Goal: Transaction & Acquisition: Purchase product/service

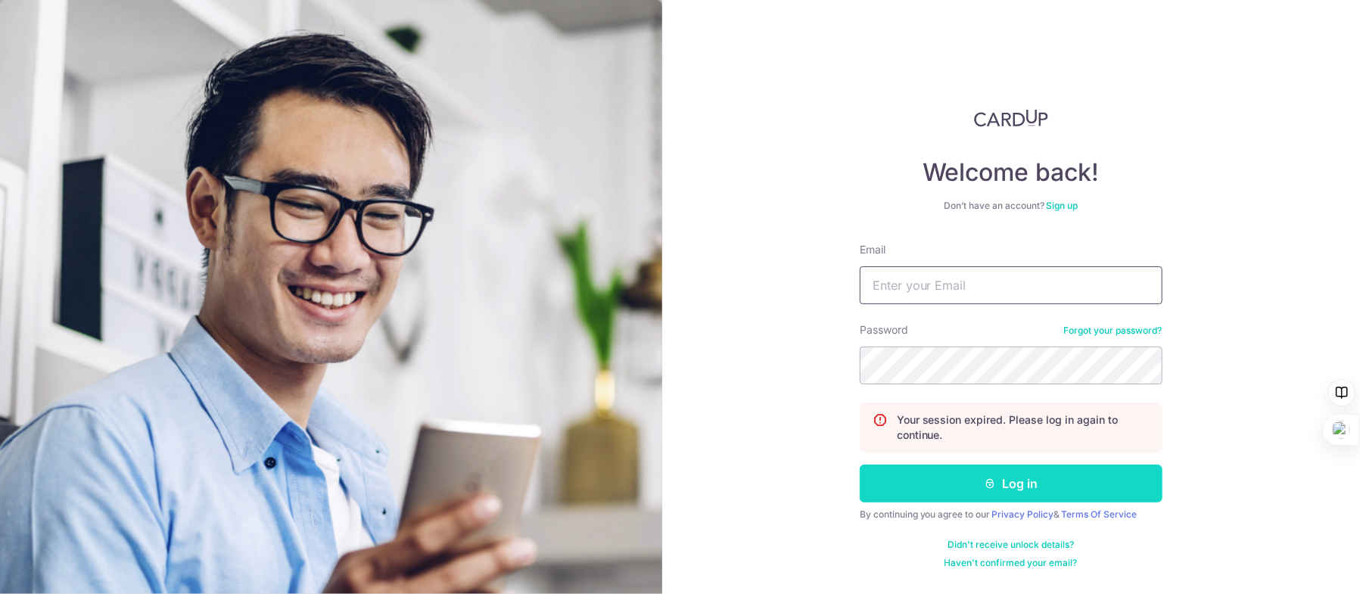
type input "Kywong@post.com"
click at [940, 477] on button "Log in" at bounding box center [1010, 484] width 303 height 38
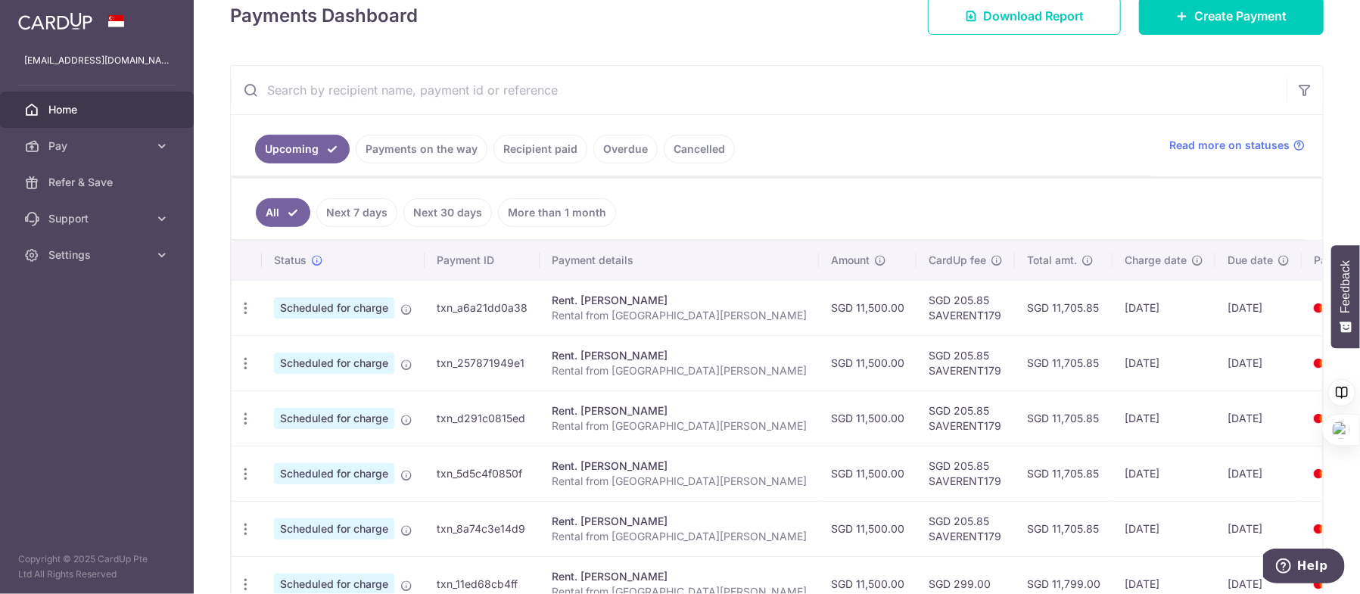
scroll to position [151, 0]
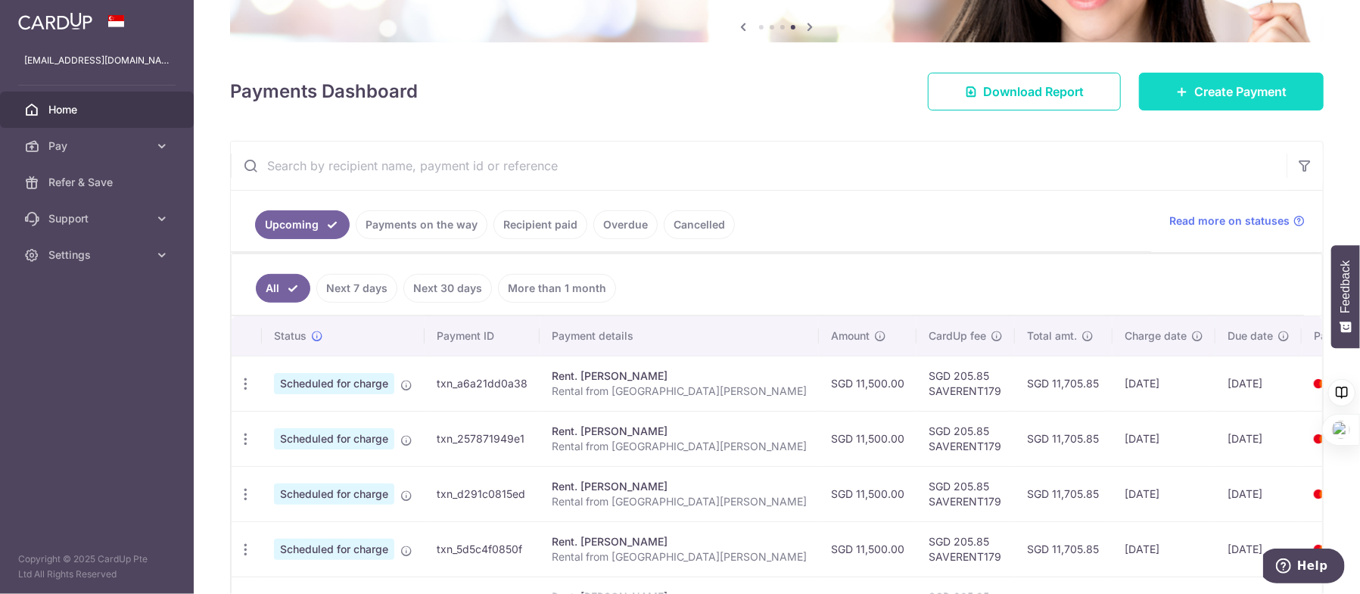
click at [1230, 101] on link "Create Payment" at bounding box center [1231, 92] width 185 height 38
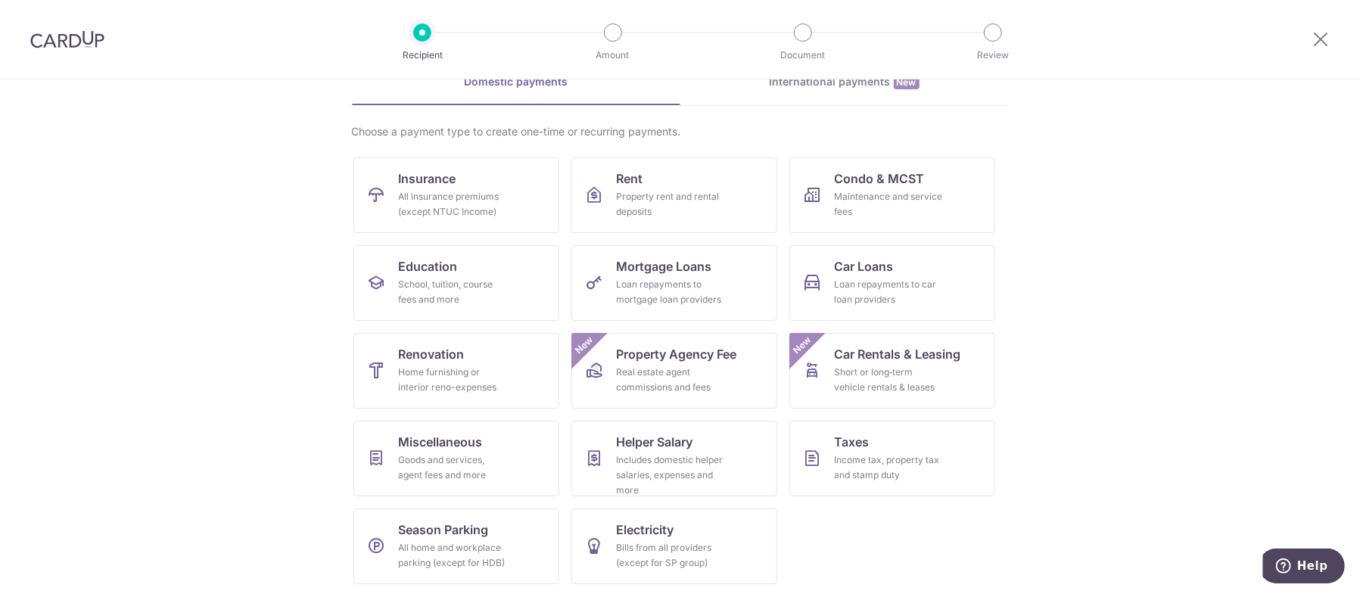
scroll to position [82, 0]
click at [890, 457] on div "Income tax, property tax and stamp duty" at bounding box center [888, 466] width 109 height 30
click at [925, 203] on div "Maintenance and service fees" at bounding box center [888, 203] width 109 height 30
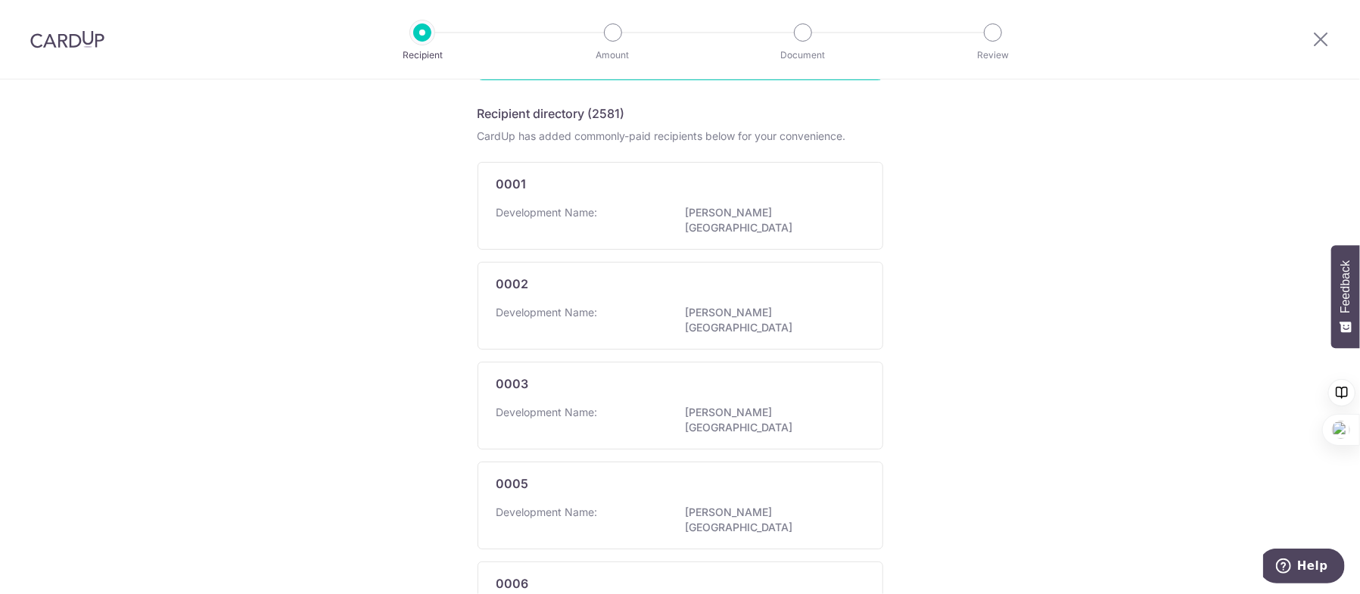
scroll to position [76, 0]
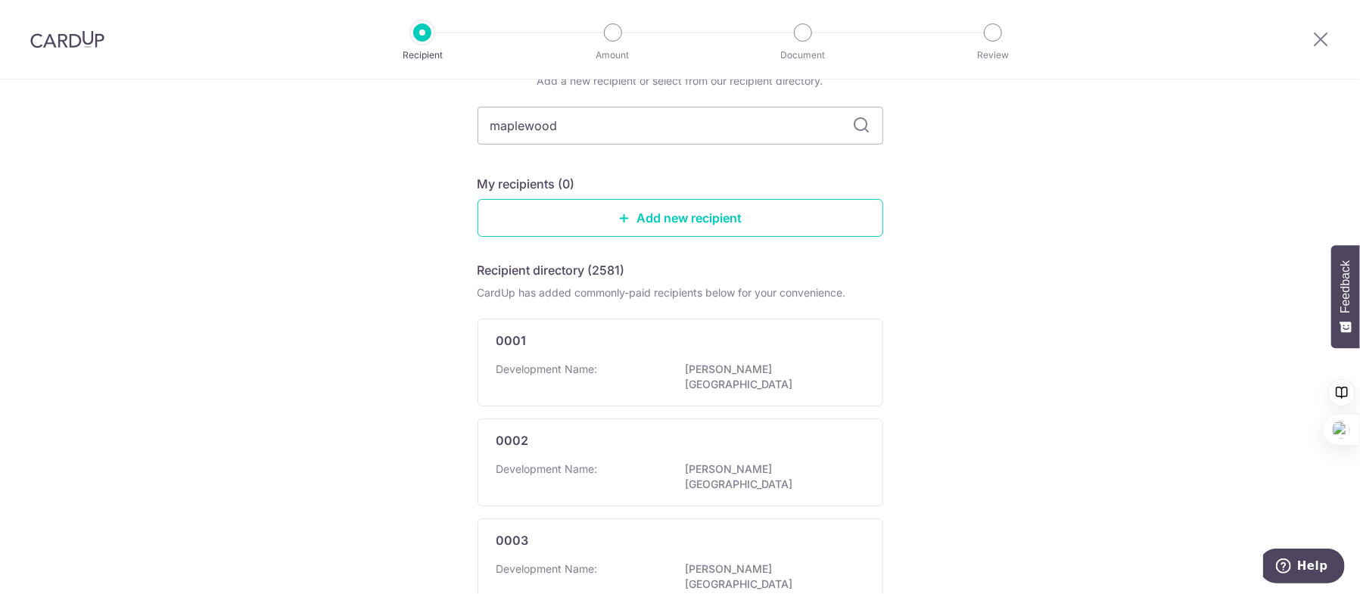
type input "maplewoods"
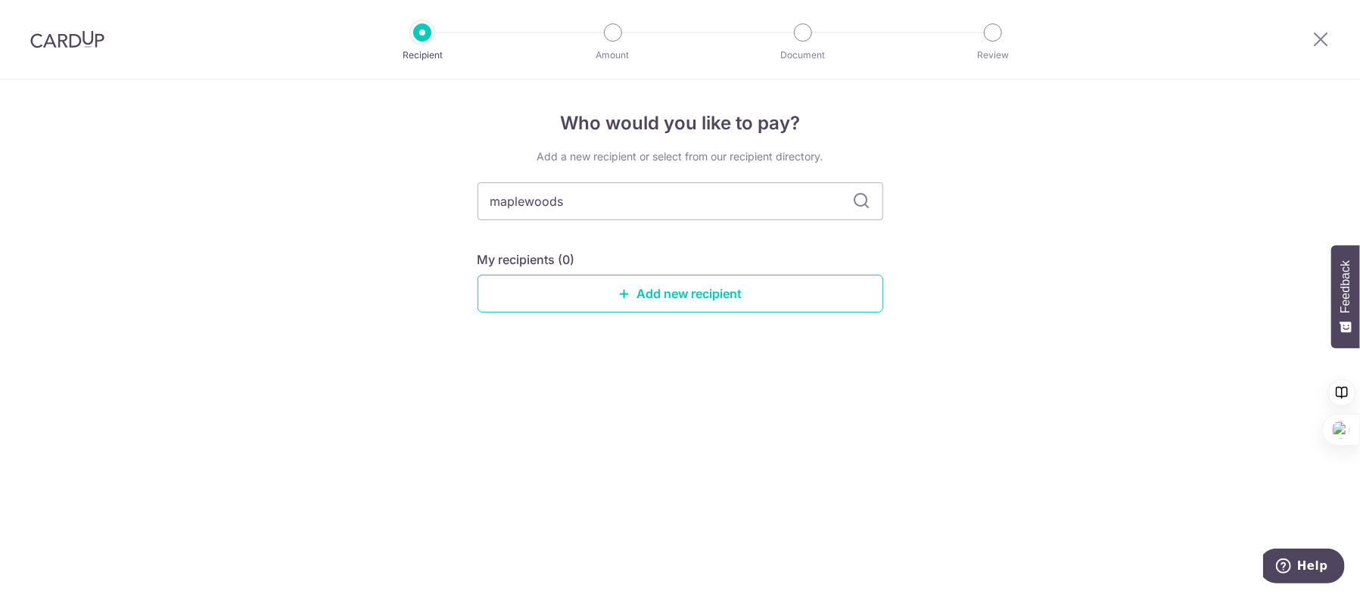
type input "maplewood"
click at [524, 200] on input "maplewood" at bounding box center [680, 201] width 406 height 38
type input "maple wood"
type input "maple [PERSON_NAME]"
click at [743, 288] on link "Add new recipient" at bounding box center [680, 294] width 406 height 38
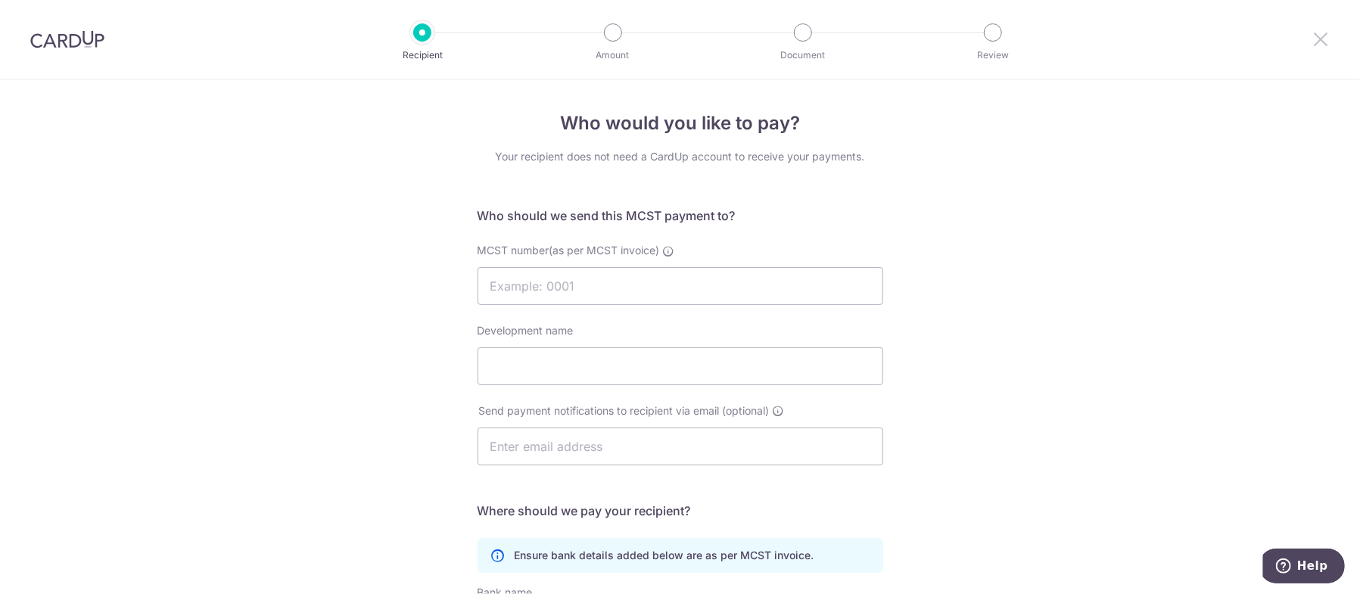
click at [1319, 38] on icon at bounding box center [1320, 39] width 18 height 19
